Goal: Task Accomplishment & Management: Use online tool/utility

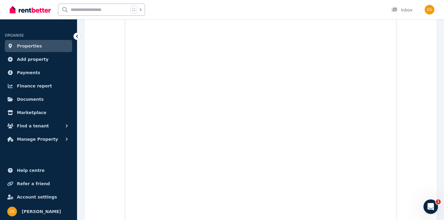
scroll to position [1051, 0]
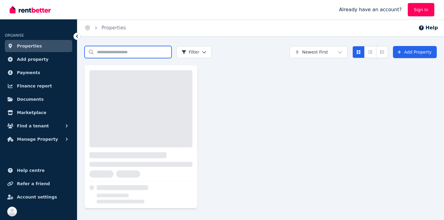
click at [122, 53] on input "Search properties" at bounding box center [128, 52] width 87 height 12
type input "*"
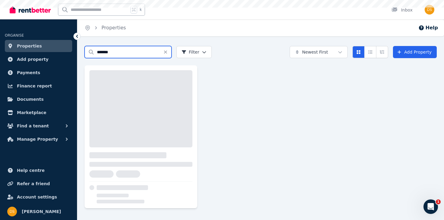
type input "*******"
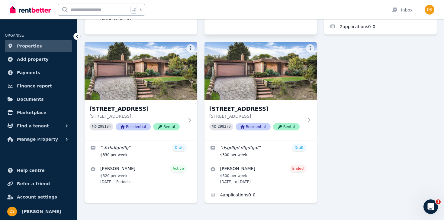
scroll to position [197, 0]
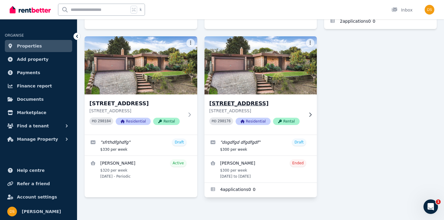
click at [264, 100] on h3 "[STREET_ADDRESS]" at bounding box center [256, 103] width 95 height 8
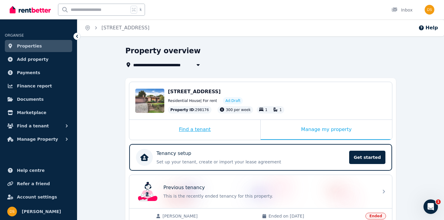
click at [193, 126] on div "Find a tenant" at bounding box center [194, 130] width 131 height 20
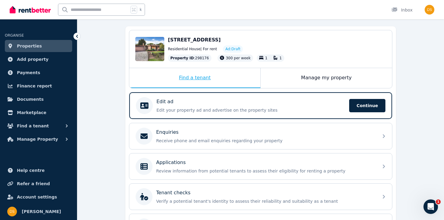
scroll to position [53, 0]
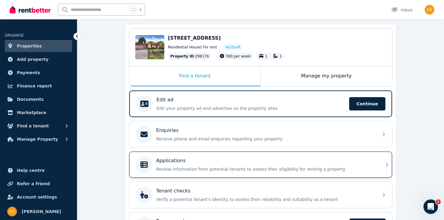
click at [203, 163] on div "Applications" at bounding box center [265, 160] width 219 height 7
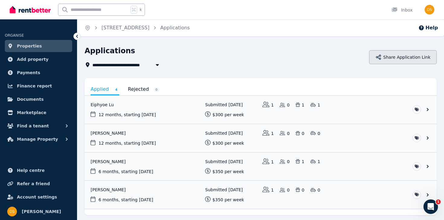
click at [379, 55] on icon "button" at bounding box center [379, 57] width 6 height 6
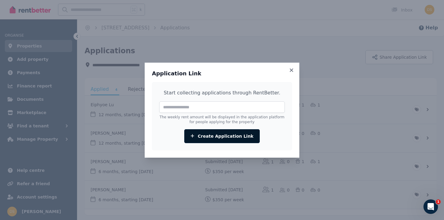
click at [228, 133] on button "Create Application Link" at bounding box center [222, 136] width 76 height 14
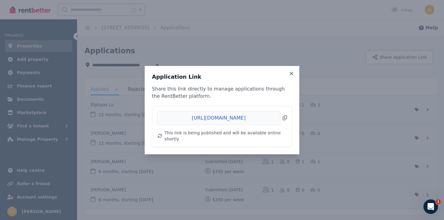
click at [284, 119] on span "Copied!" at bounding box center [222, 118] width 130 height 14
